Goal: Navigation & Orientation: Find specific page/section

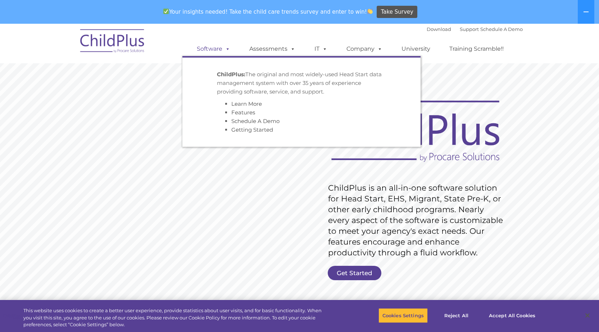
click at [228, 49] on span at bounding box center [226, 48] width 8 height 7
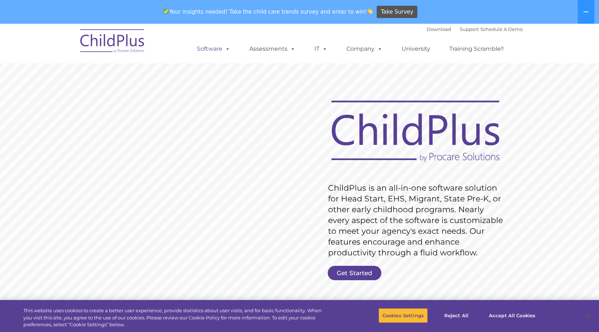
click at [228, 49] on span at bounding box center [226, 48] width 8 height 7
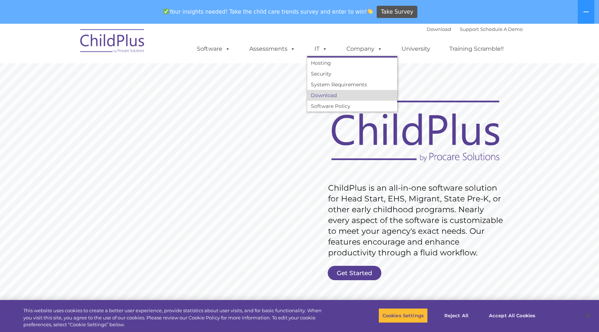
click at [321, 94] on link "Download" at bounding box center [352, 95] width 90 height 11
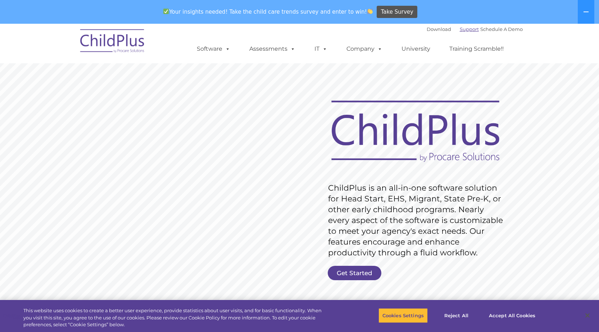
click at [459, 30] on link "Support" at bounding box center [468, 29] width 19 height 6
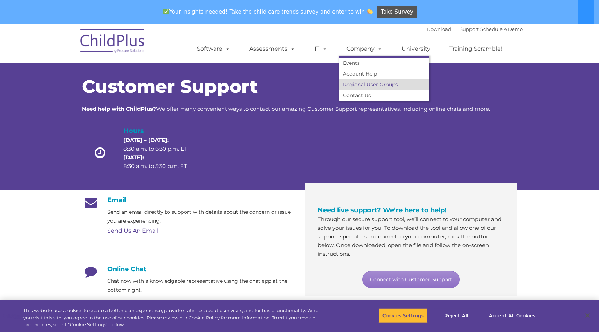
click at [360, 84] on link "Regional User Groups" at bounding box center [384, 84] width 90 height 11
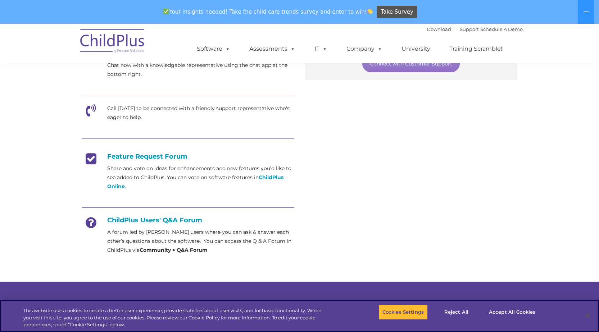
scroll to position [216, 0]
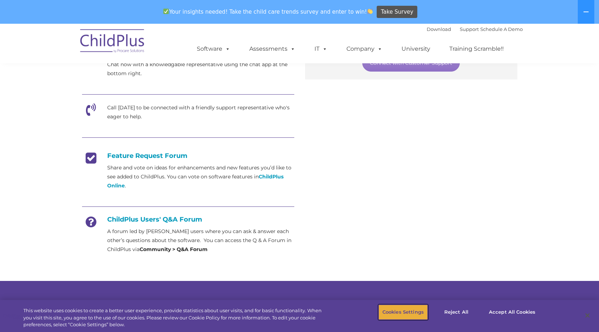
click at [409, 311] on button "Cookies Settings" at bounding box center [402, 311] width 49 height 15
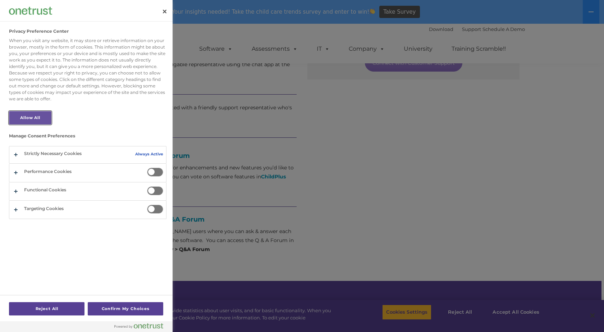
click at [41, 118] on button "Allow All" at bounding box center [30, 117] width 42 height 13
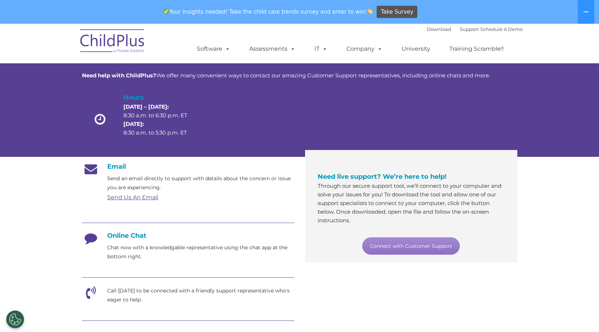
scroll to position [0, 0]
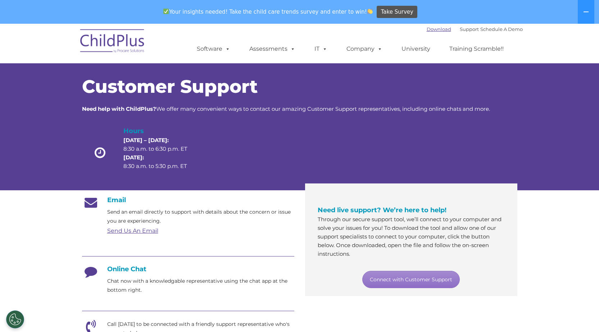
click at [426, 30] on link "Download" at bounding box center [438, 29] width 24 height 6
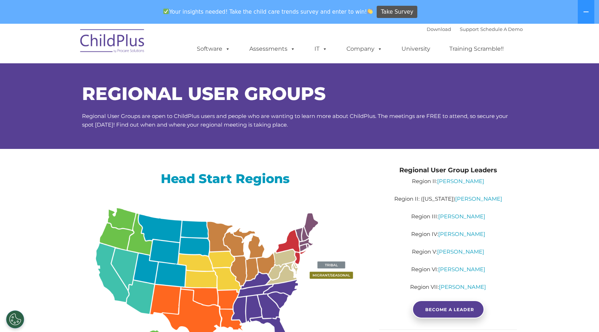
click at [220, 276] on img at bounding box center [225, 303] width 287 height 208
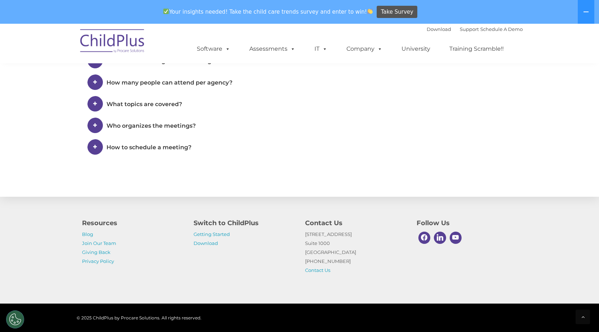
scroll to position [526, 0]
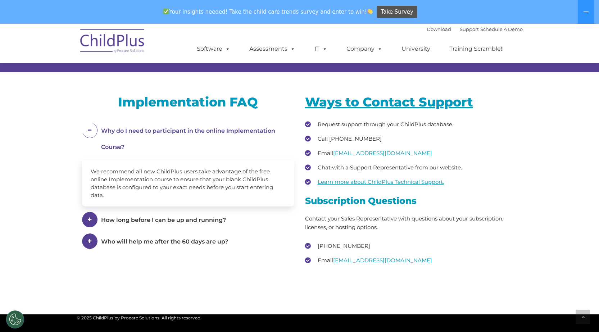
scroll to position [936, 0]
